Goal: Information Seeking & Learning: Understand process/instructions

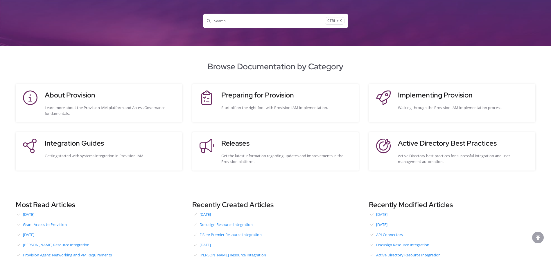
scroll to position [116, 0]
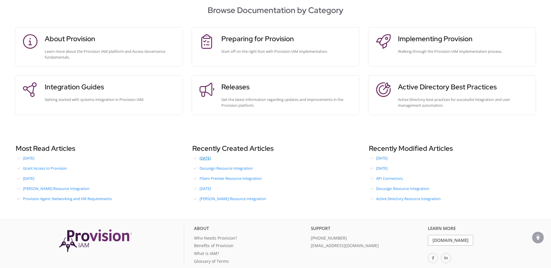
click at [216, 157] on link "[DATE]" at bounding box center [275, 158] width 166 height 9
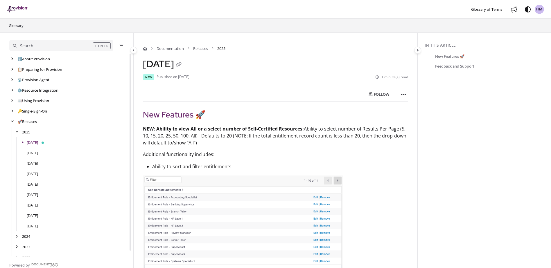
click at [11, 10] on img "Project logo" at bounding box center [17, 9] width 21 height 6
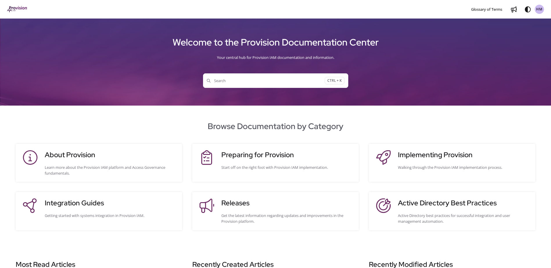
click at [288, 80] on span "Search" at bounding box center [266, 81] width 118 height 6
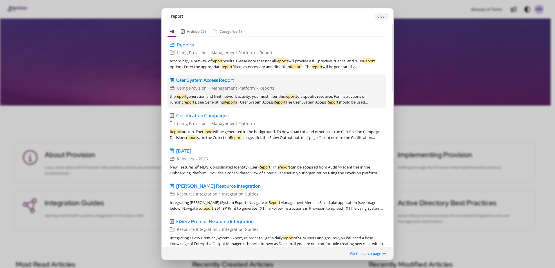
type input "report"
click at [223, 81] on span "User System Access Report" at bounding box center [205, 80] width 58 height 7
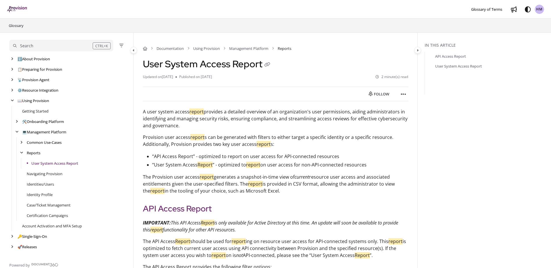
drag, startPoint x: 261, startPoint y: 145, endPoint x: 252, endPoint y: 145, distance: 8.1
click at [252, 145] on p "Provision user access report s can be generated with filters to either target a…" at bounding box center [275, 141] width 265 height 14
click at [267, 144] on mark "report" at bounding box center [263, 144] width 14 height 6
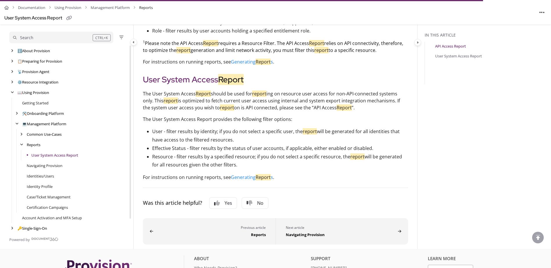
scroll to position [319, 0]
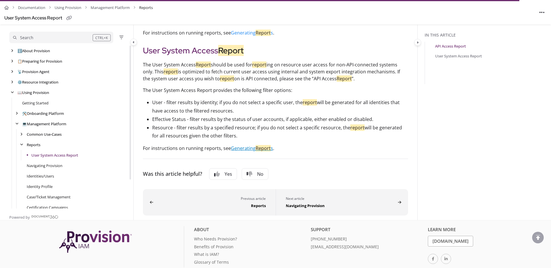
click at [256, 147] on mark "Report" at bounding box center [263, 148] width 15 height 6
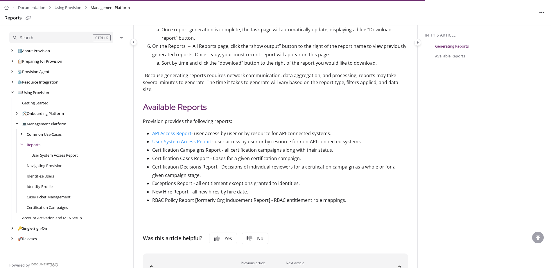
scroll to position [279, 0]
